Goal: Check status: Check status

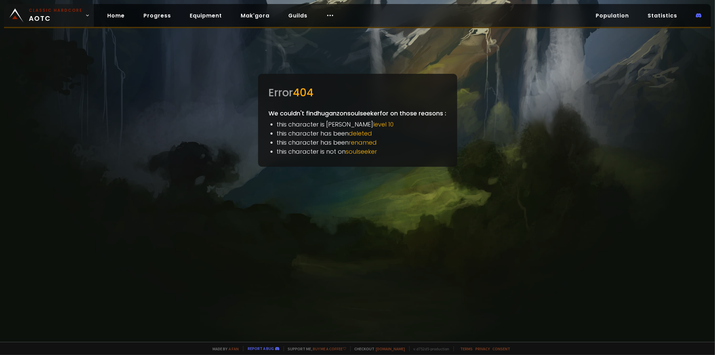
click at [33, 17] on span "Classic Hardcore AOTC" at bounding box center [56, 15] width 54 height 16
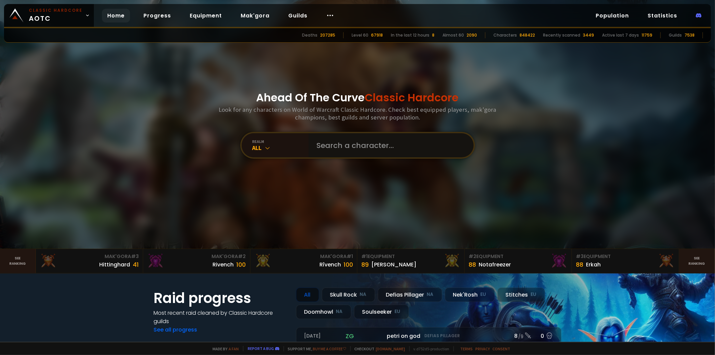
click at [322, 146] on input "text" at bounding box center [389, 145] width 153 height 24
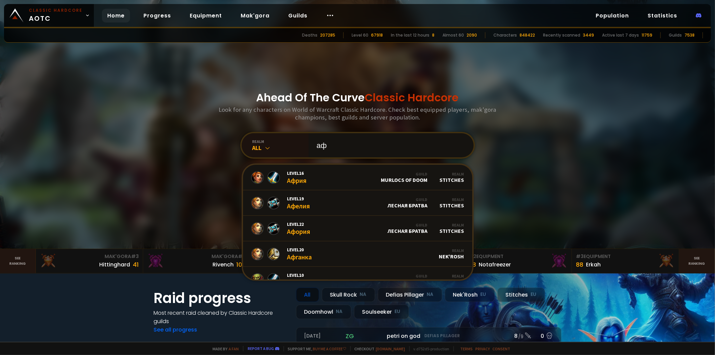
type input "[PERSON_NAME]"
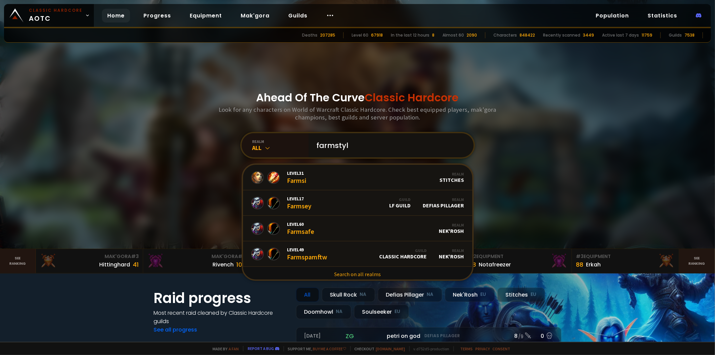
type input "farmstyle"
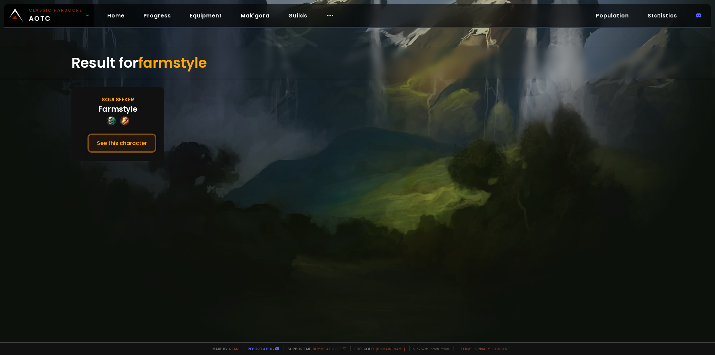
click at [113, 134] on button "See this character" at bounding box center [121, 142] width 69 height 19
